Goal: Task Accomplishment & Management: Manage account settings

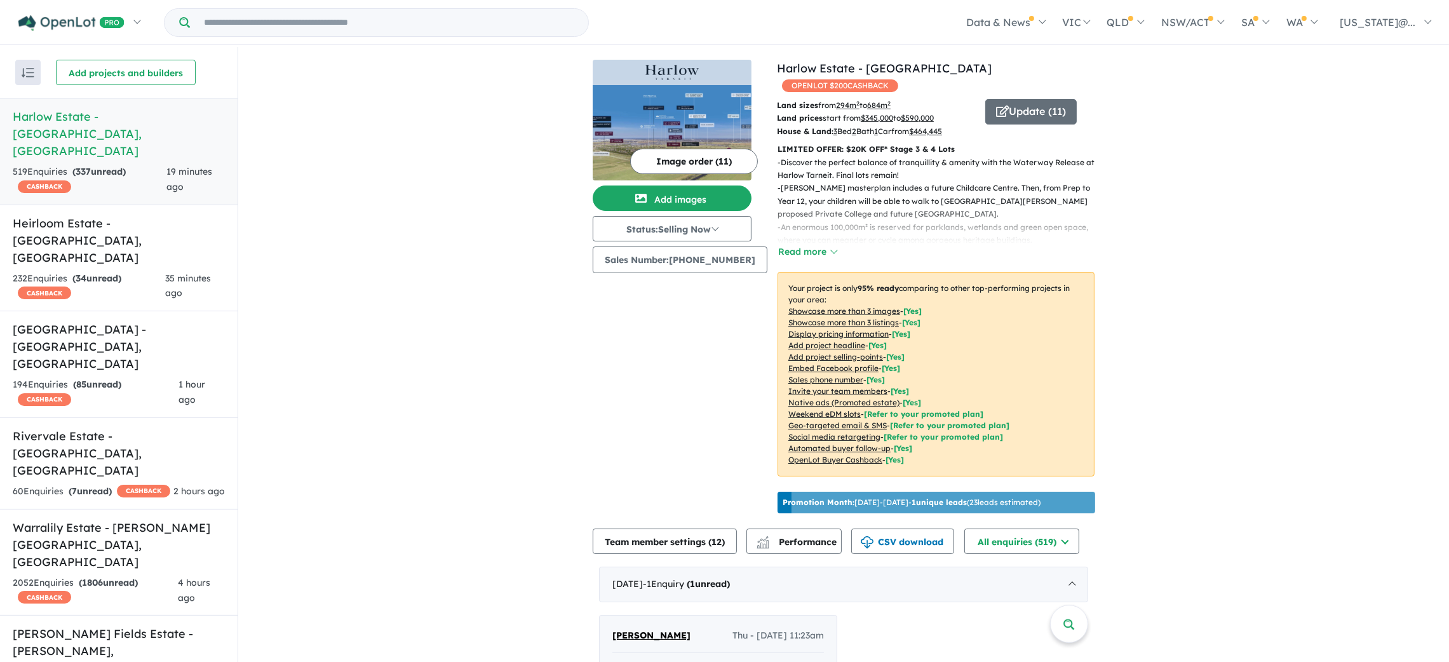
drag, startPoint x: 388, startPoint y: 204, endPoint x: 403, endPoint y: 145, distance: 61.2
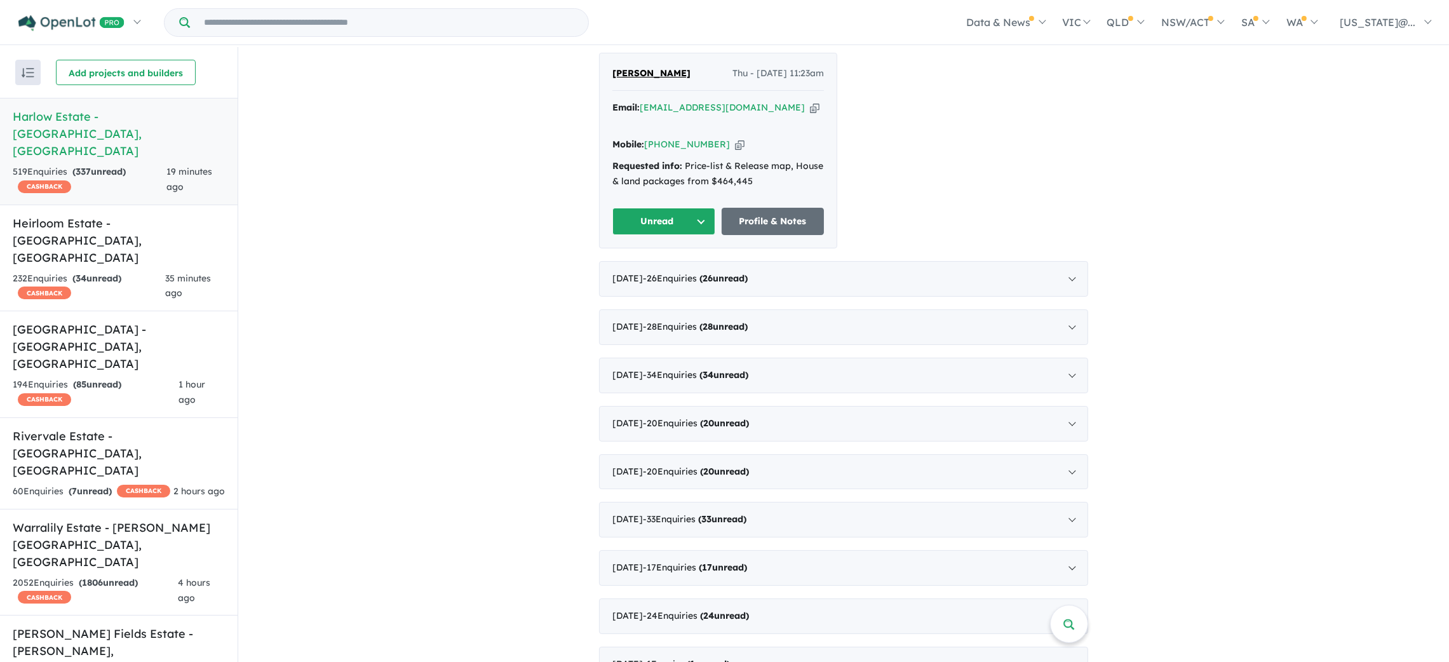
scroll to position [1066, 0]
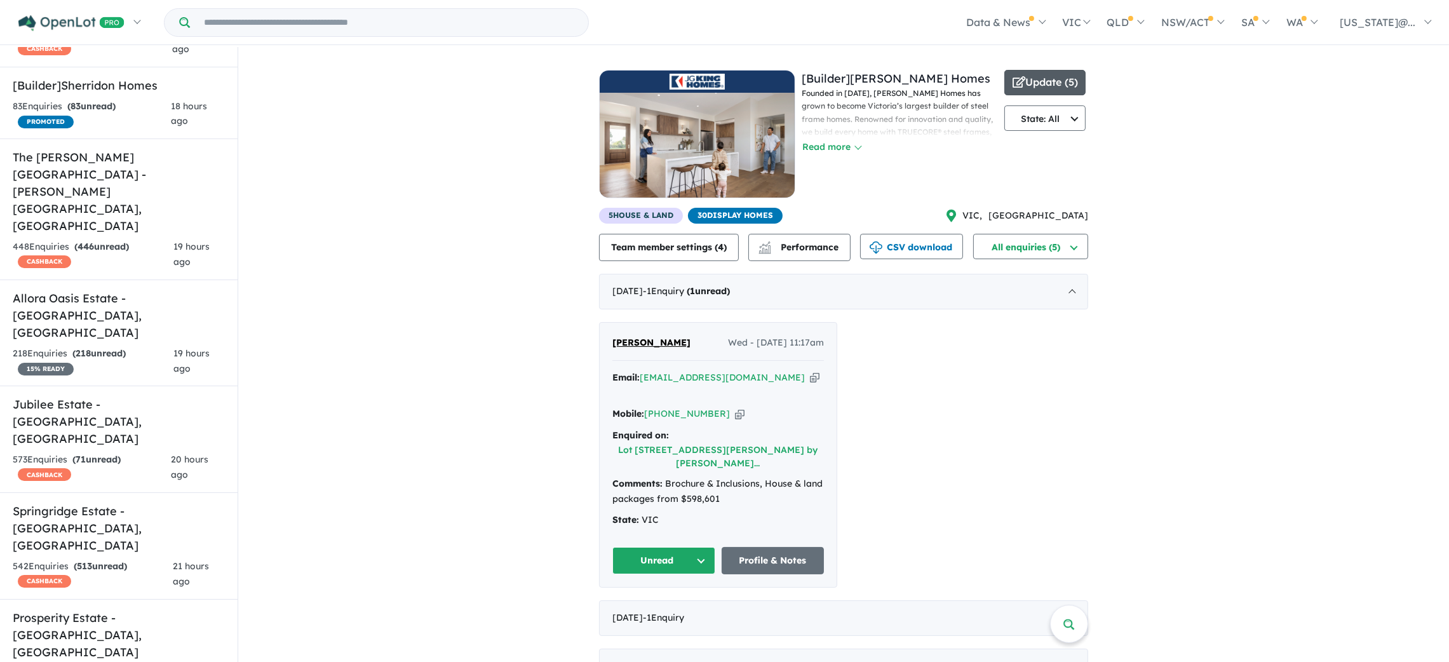
click at [1050, 85] on button "Update ( 5 )" at bounding box center [1044, 82] width 81 height 25
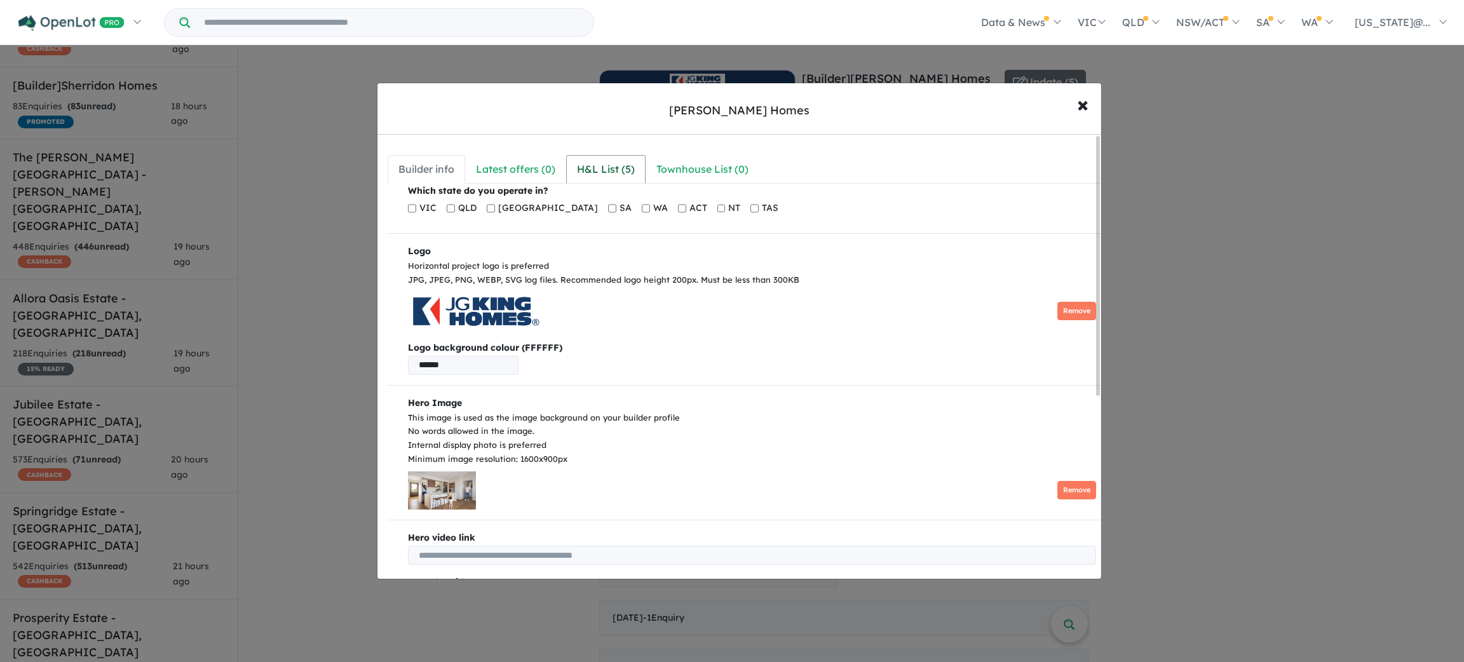
click at [603, 169] on div "H&L List ( 5 )" at bounding box center [606, 169] width 58 height 17
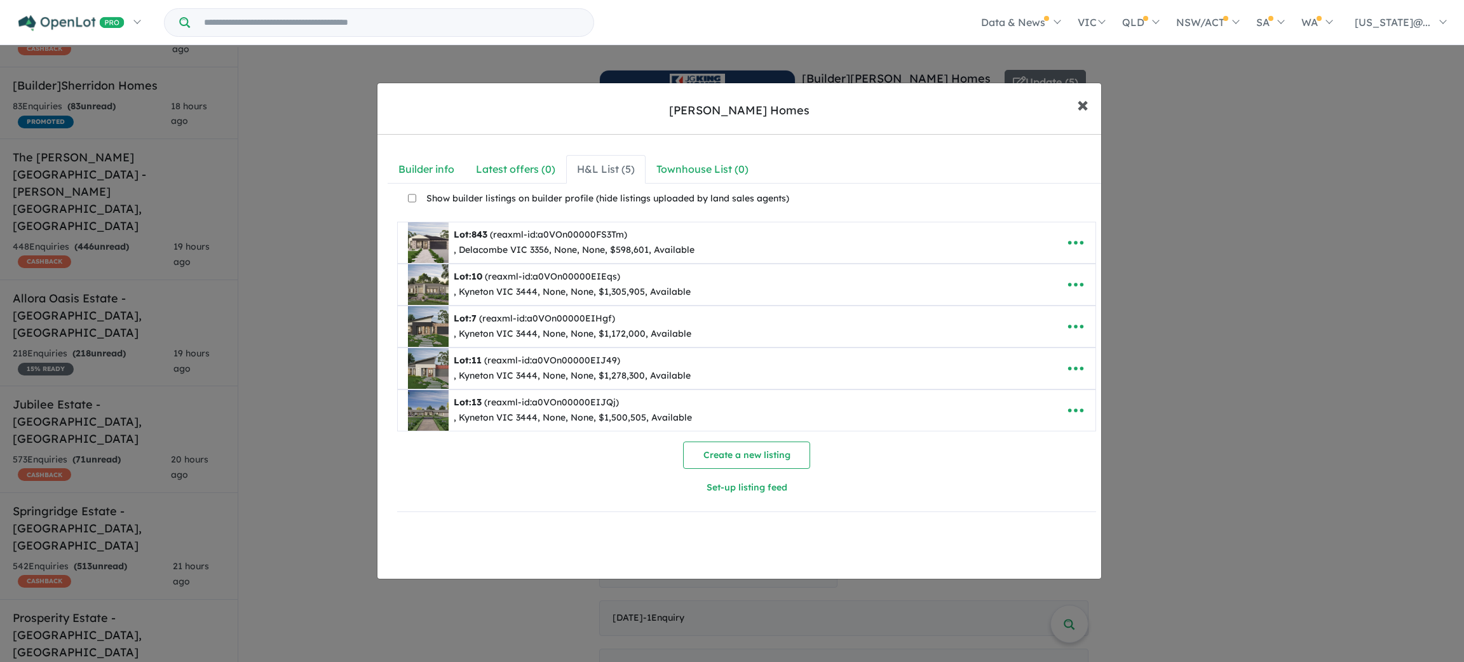
drag, startPoint x: 1084, startPoint y: 111, endPoint x: 394, endPoint y: 60, distance: 692.4
click at [1084, 111] on span "×" at bounding box center [1082, 103] width 11 height 27
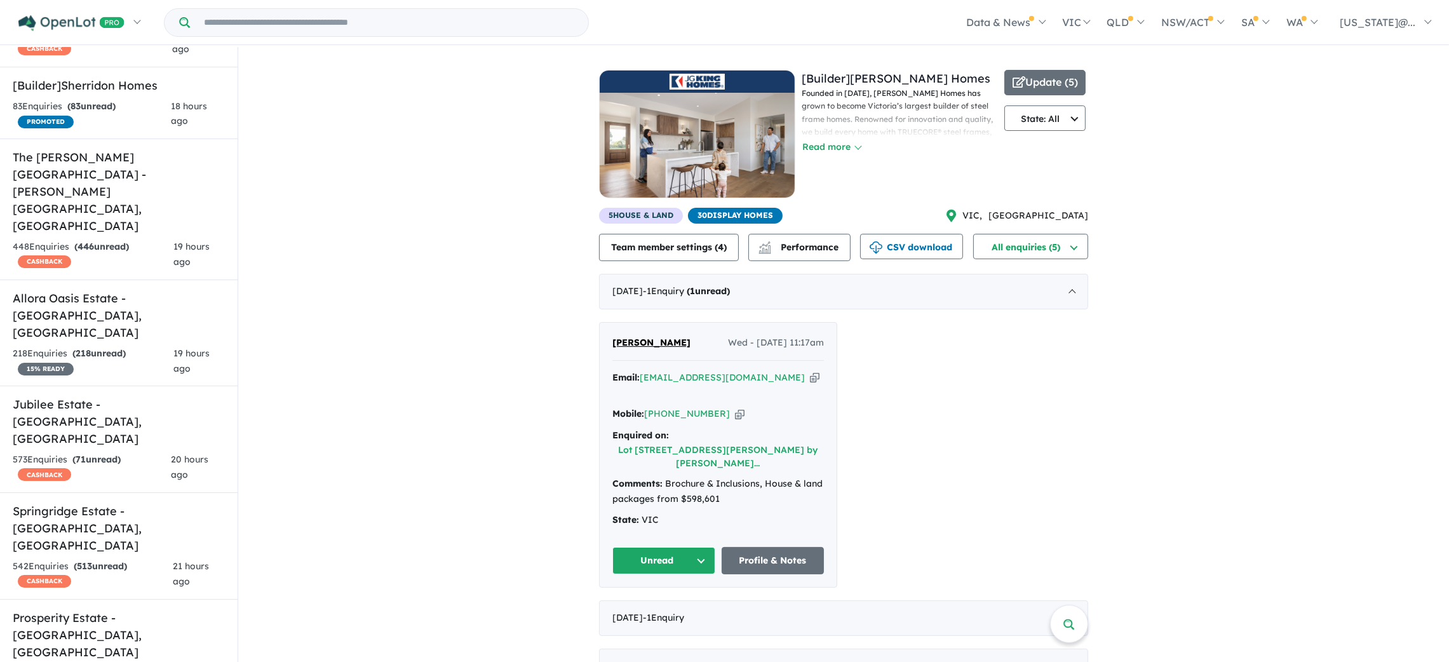
click at [264, 37] on div "Data & News [TV Series] New Neighbourhoods 2025 Industry News Property News Buy…" at bounding box center [802, 22] width 1276 height 44
click at [210, 20] on input "Try estate name, suburb, builder or developer" at bounding box center [388, 22] width 393 height 27
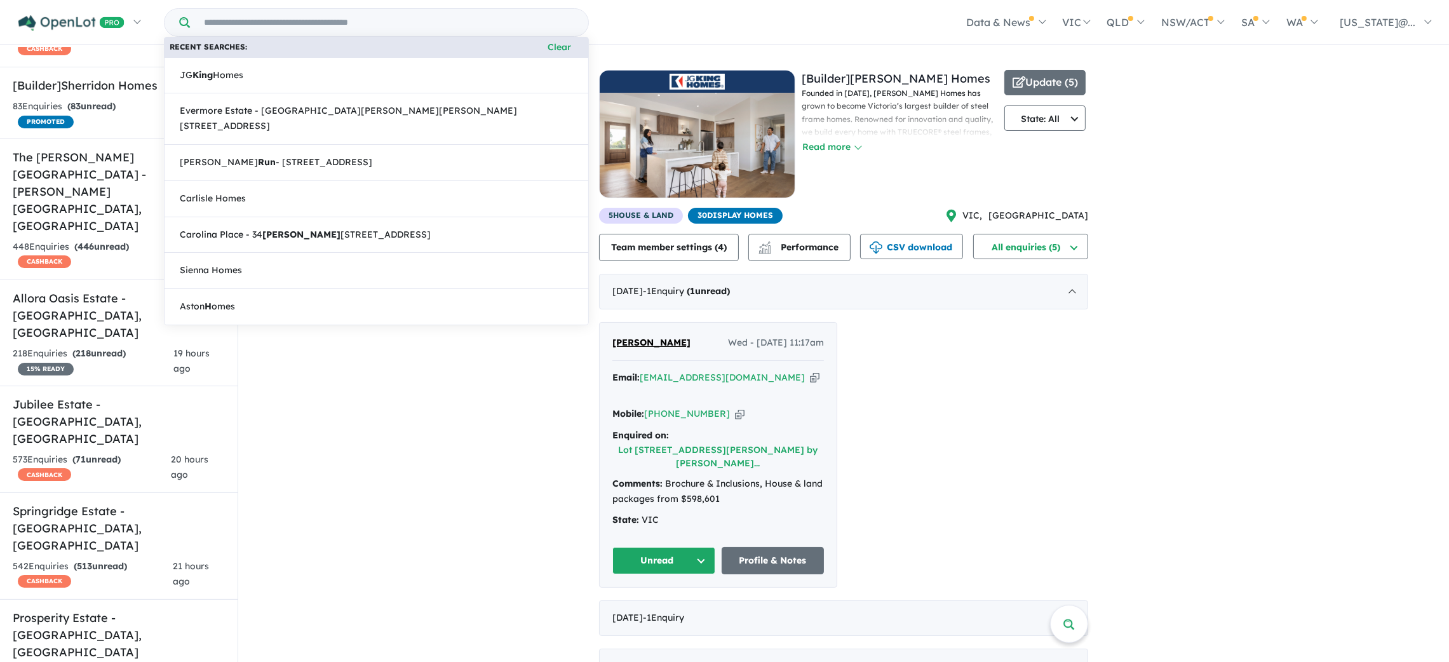
scroll to position [2034, 0]
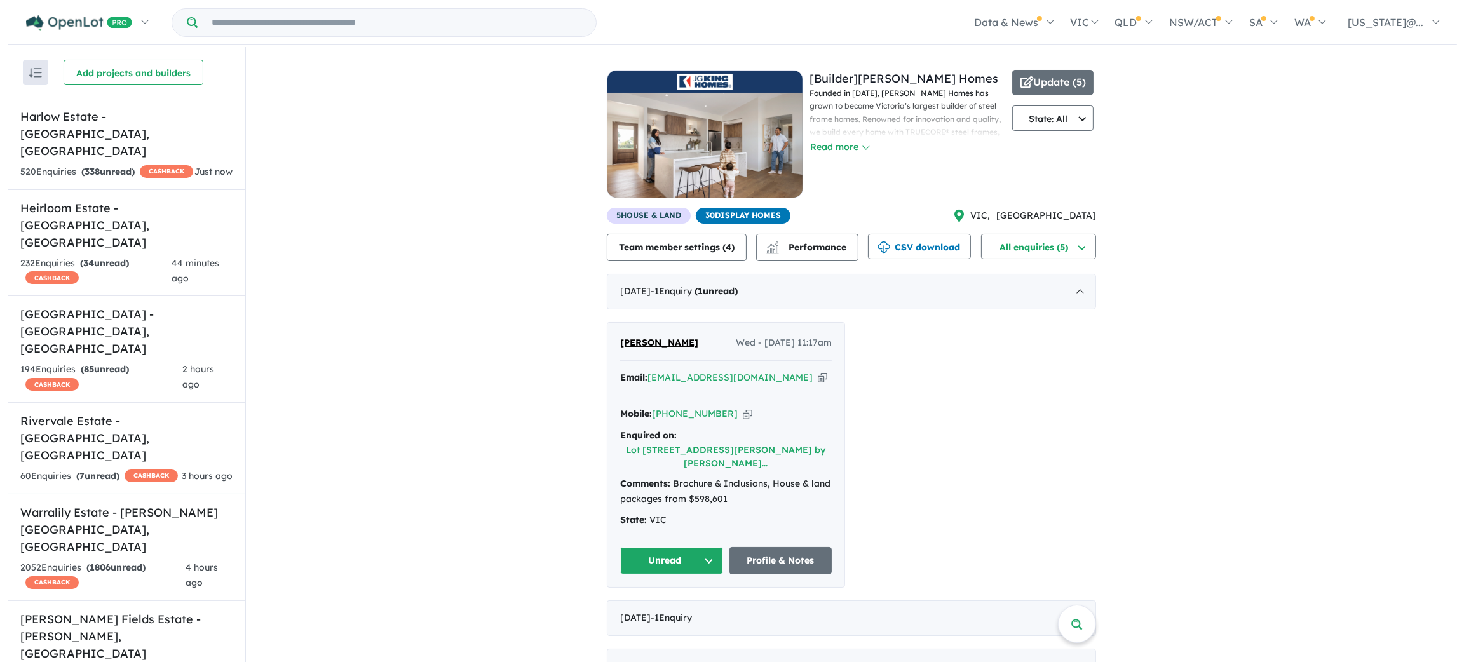
scroll to position [3772, 0]
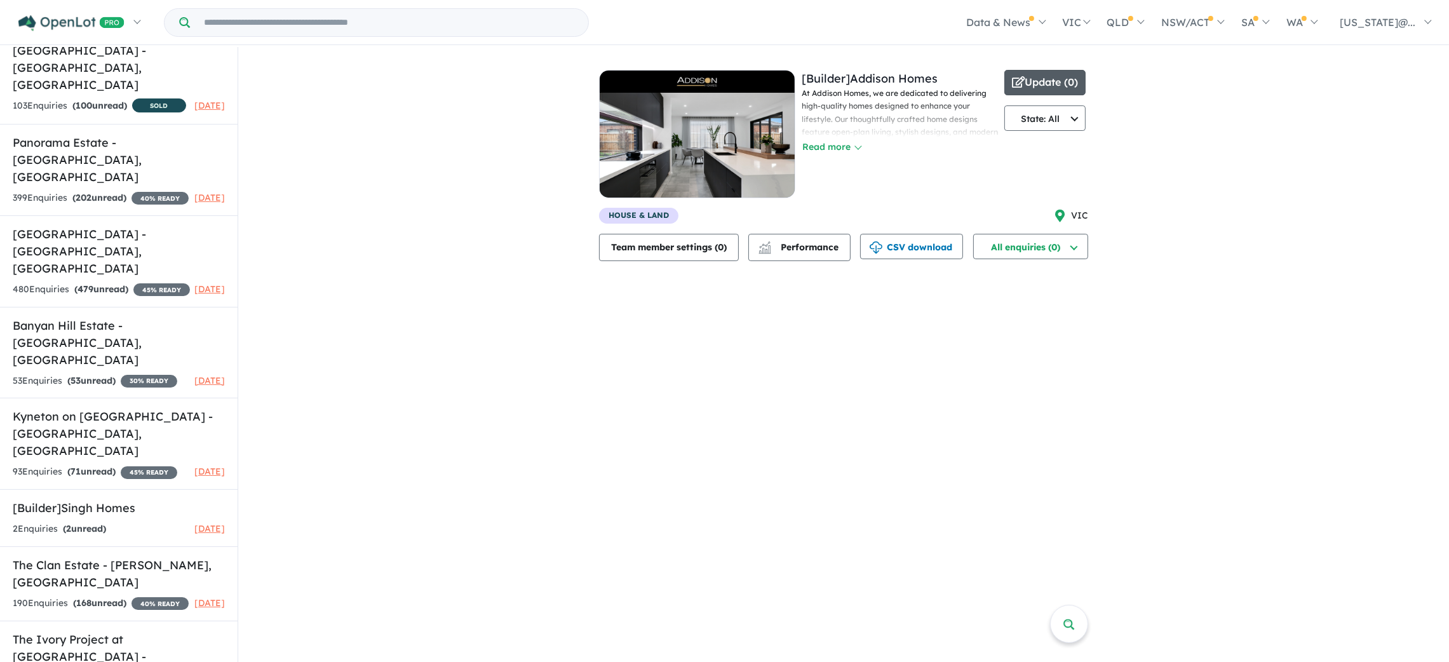
click at [1057, 78] on button "Update ( 0 )" at bounding box center [1044, 82] width 81 height 25
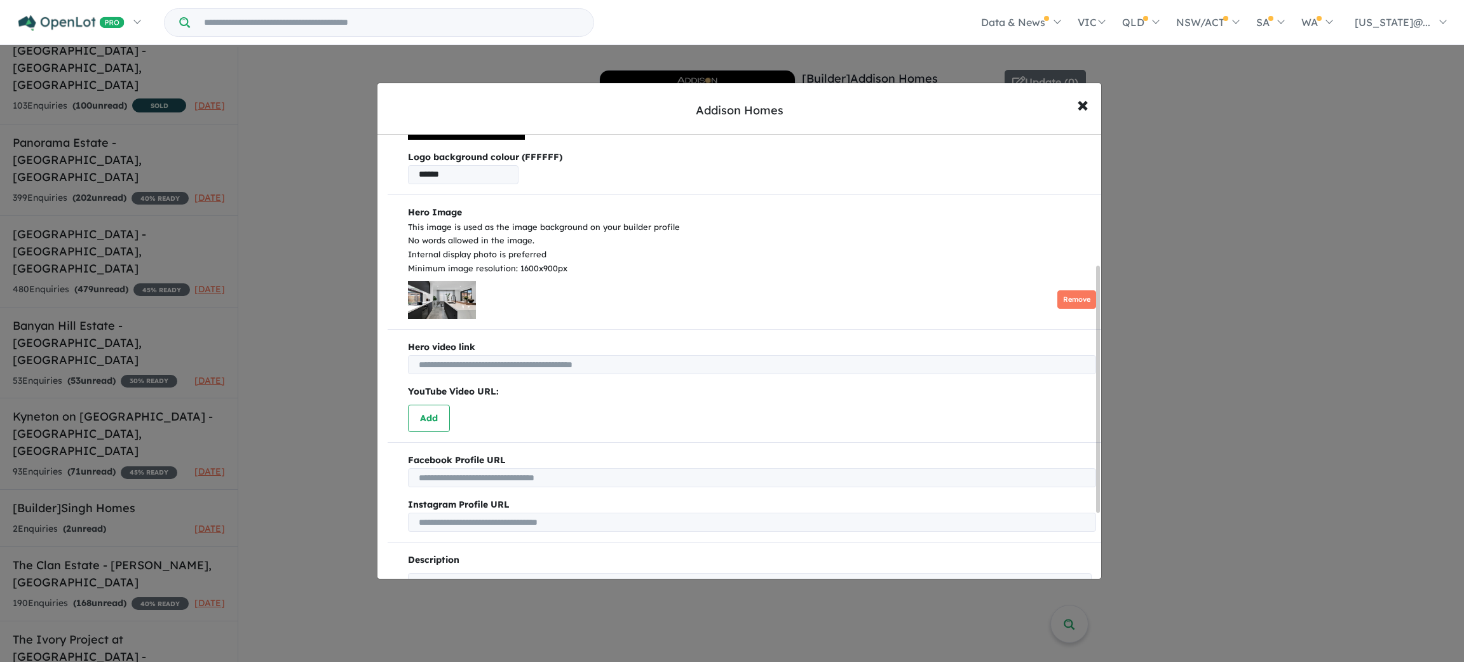
scroll to position [285, 0]
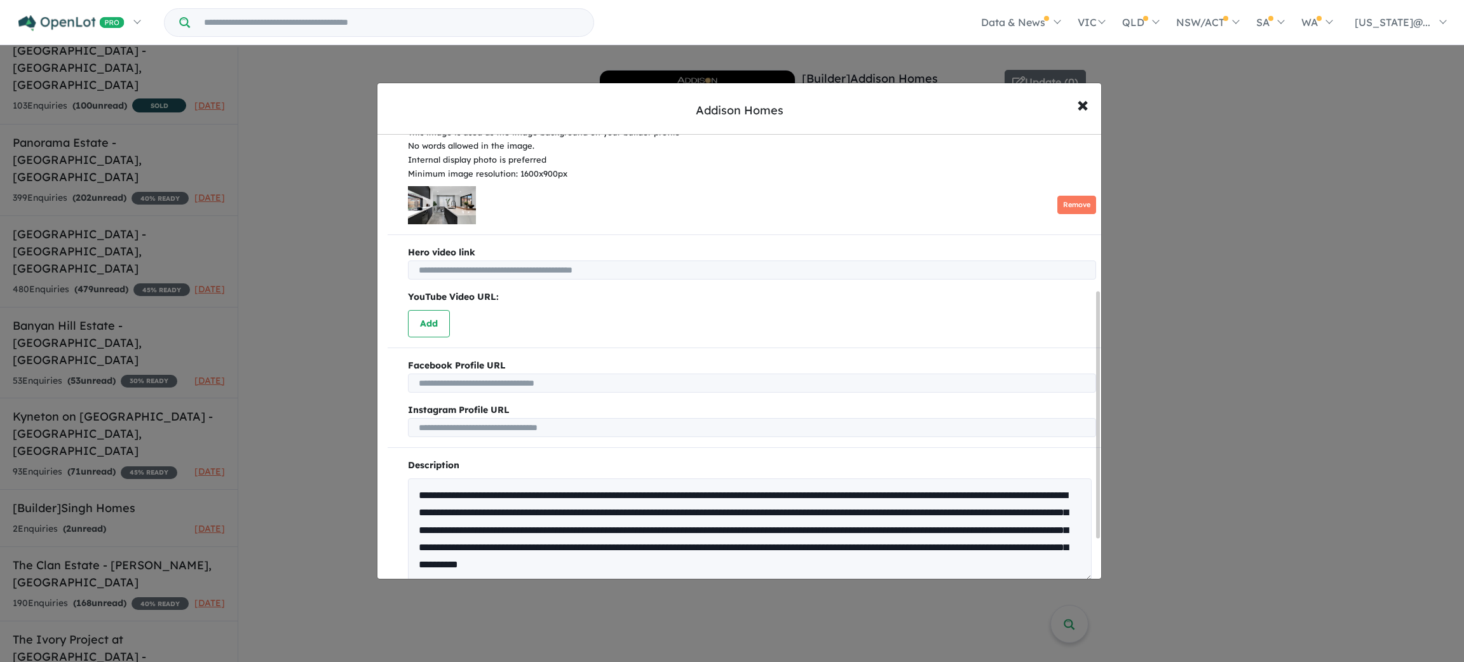
click at [432, 393] on div "Facebook Profile URL Instagram Profile URL" at bounding box center [747, 397] width 718 height 79
click at [441, 385] on input "text" at bounding box center [752, 383] width 688 height 19
paste input "**********"
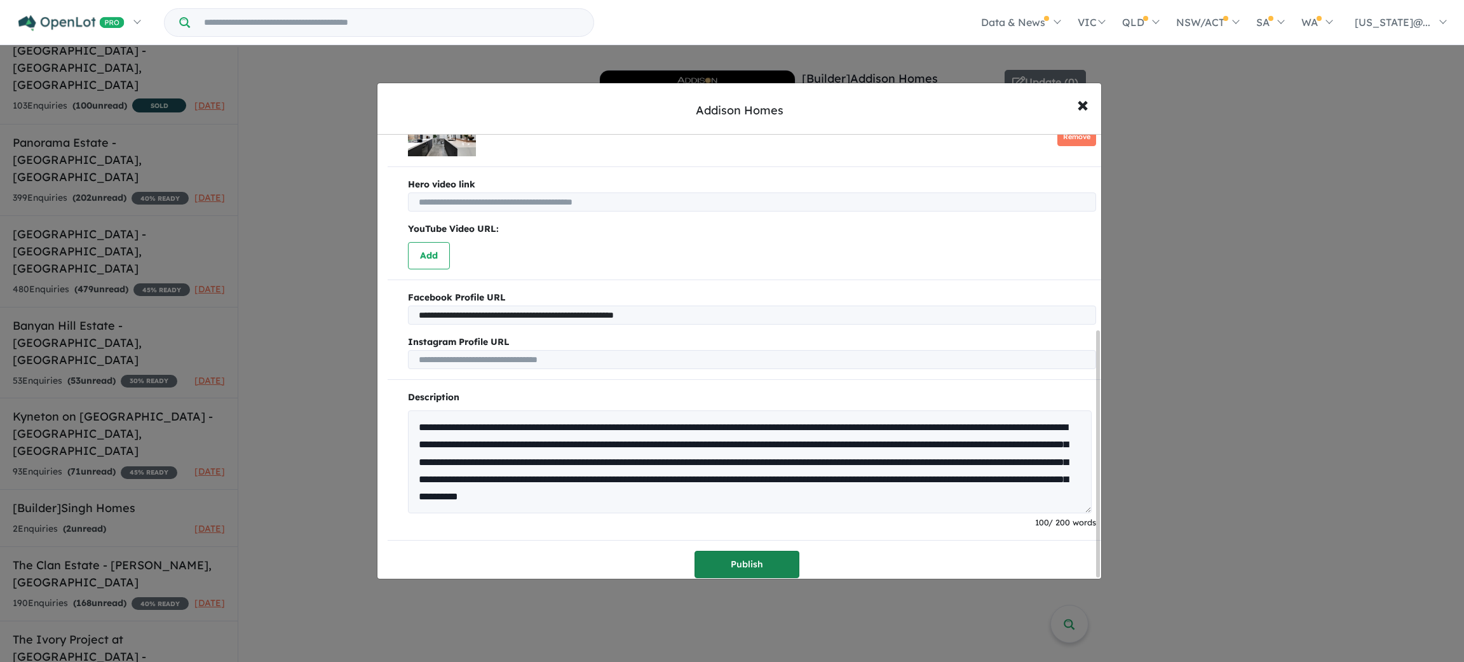
scroll to position [17, 0]
type input "**********"
click at [737, 563] on button "Publish" at bounding box center [746, 564] width 105 height 27
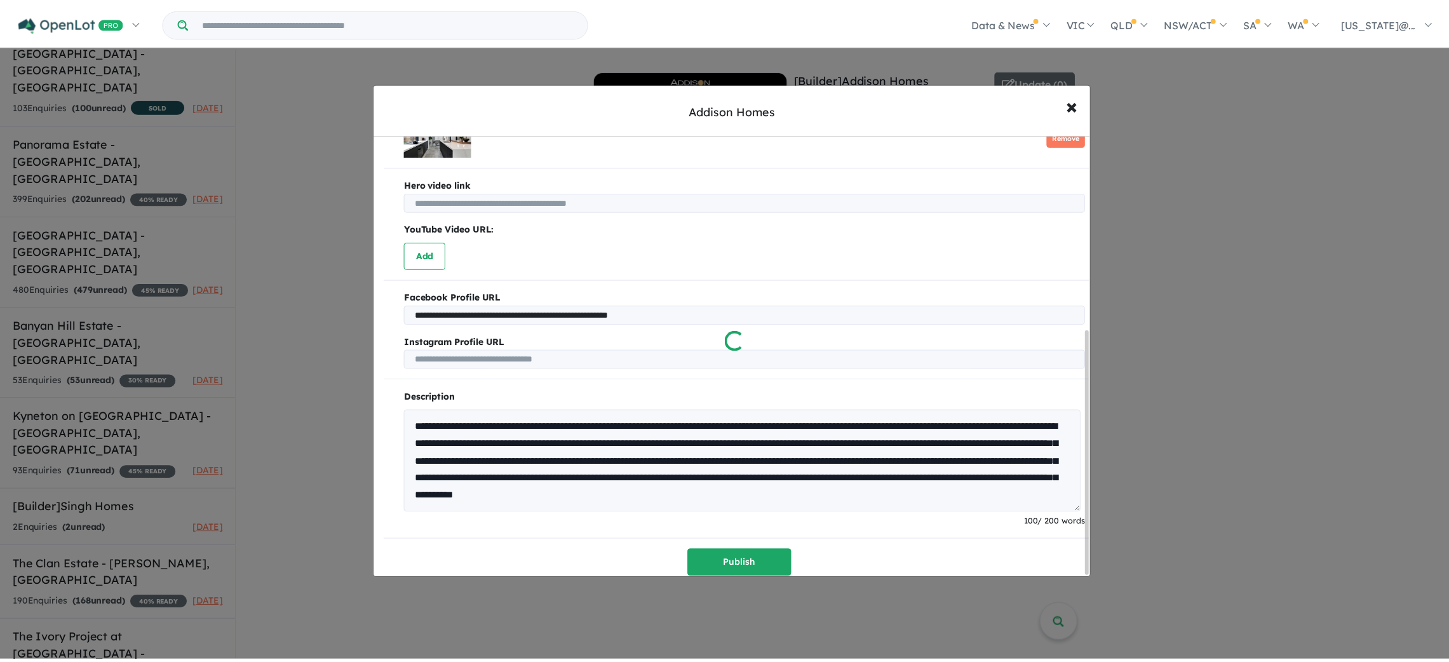
scroll to position [0, 1]
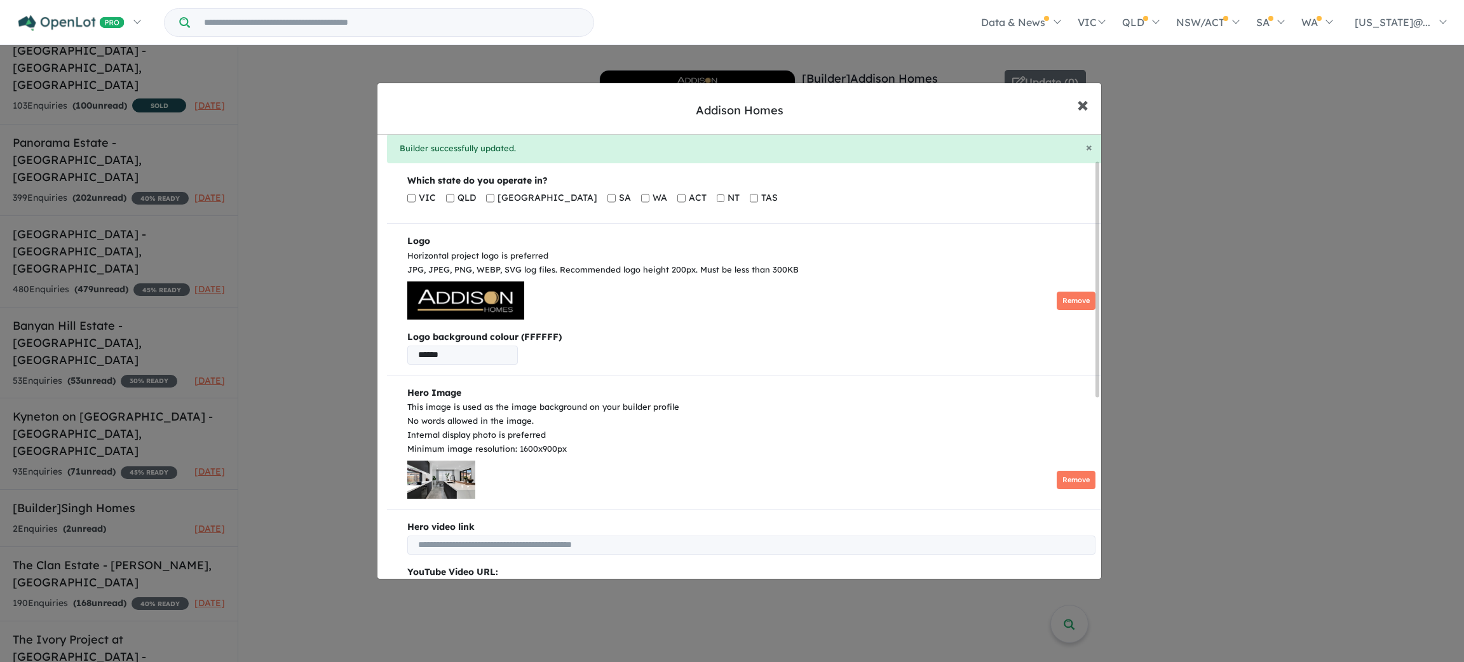
click at [1084, 113] on span "×" at bounding box center [1082, 103] width 11 height 27
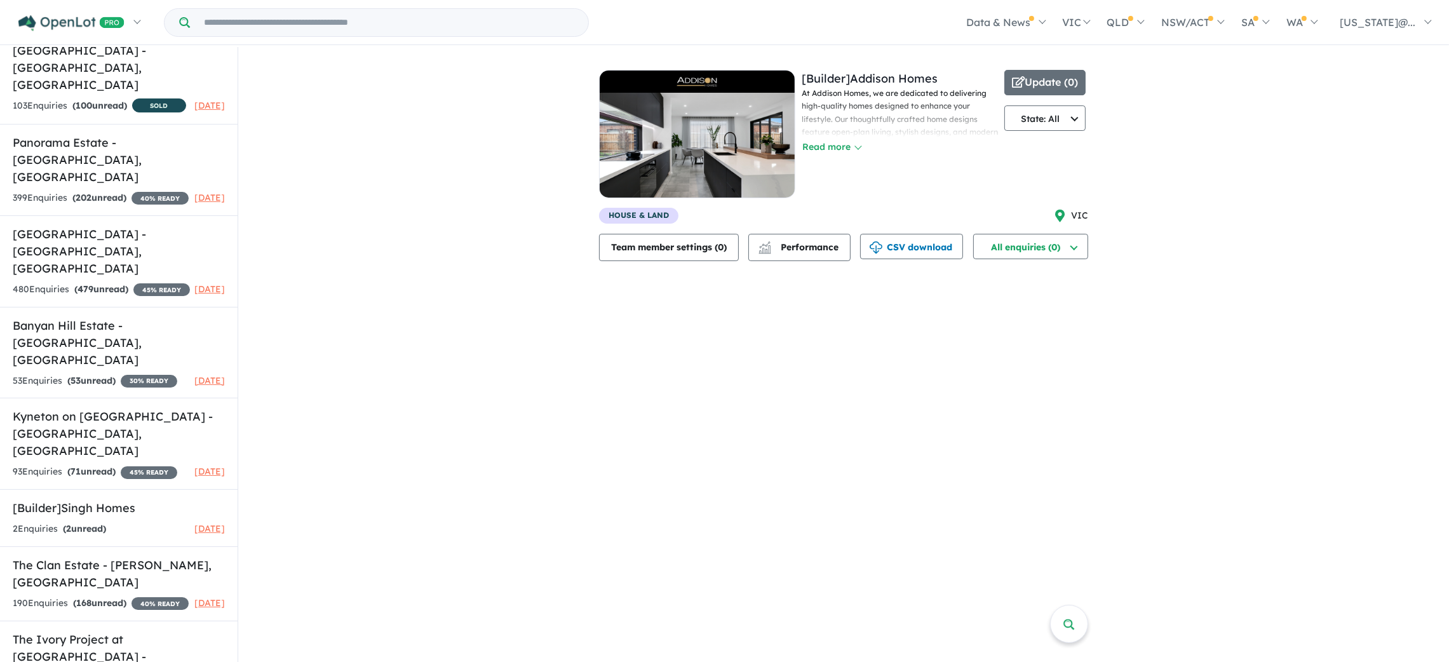
click at [411, 15] on input "Try estate name, suburb, builder or developer" at bounding box center [388, 22] width 393 height 27
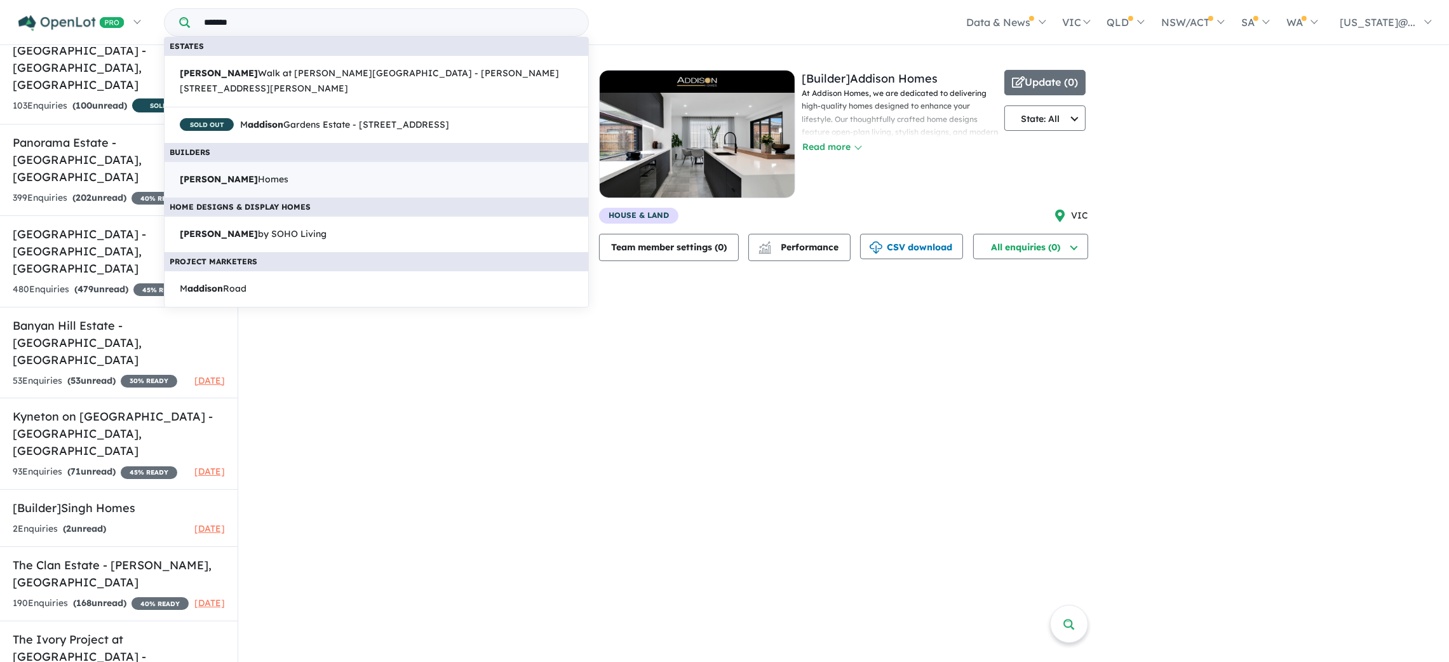
type input "*******"
click at [382, 181] on link "Addison Homes" at bounding box center [376, 179] width 425 height 37
